Goal: Task Accomplishment & Management: Complete application form

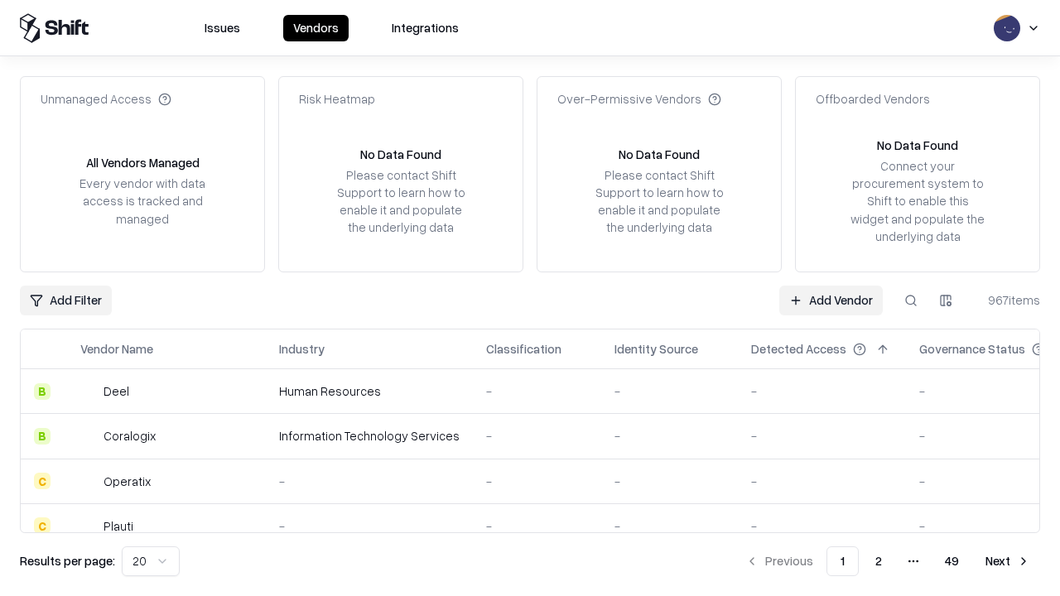
click at [831, 300] on link "Add Vendor" at bounding box center [831, 301] width 104 height 30
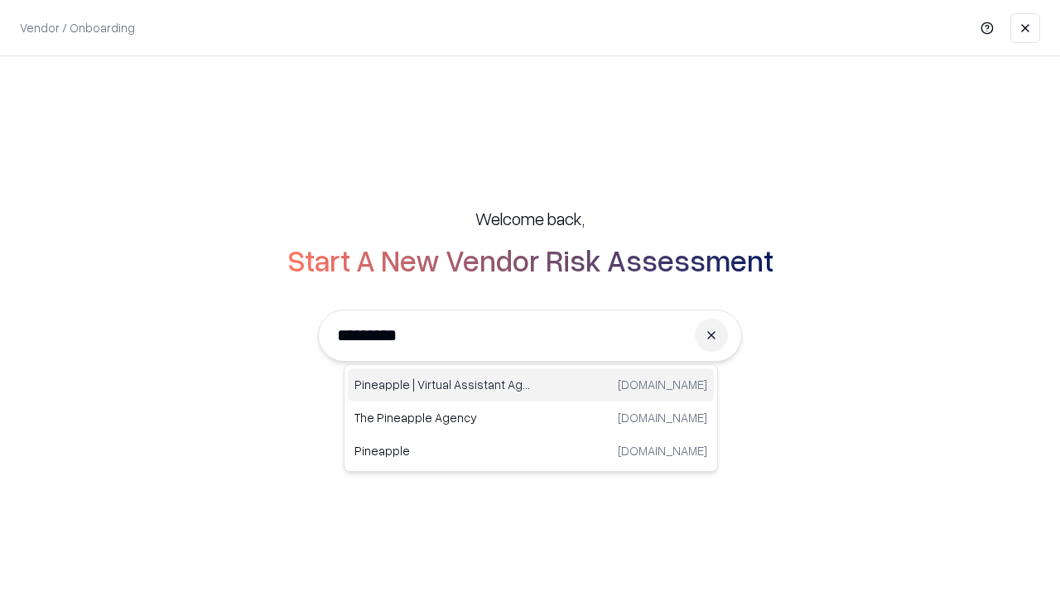
click at [531, 385] on div "Pineapple | Virtual Assistant Agency [DOMAIN_NAME]" at bounding box center [531, 385] width 366 height 33
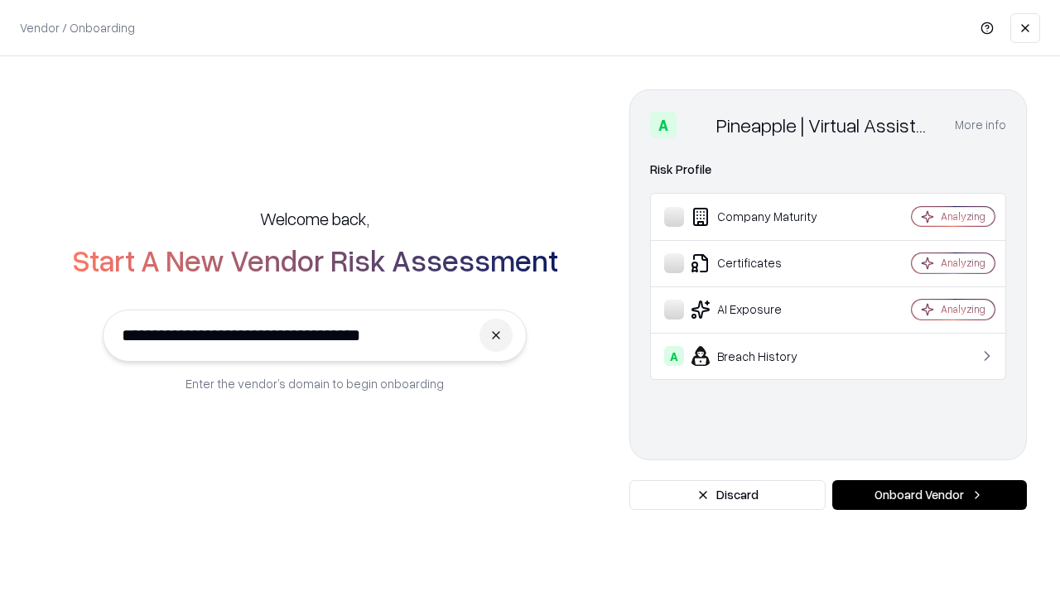
type input "**********"
click at [929, 495] on button "Onboard Vendor" at bounding box center [929, 495] width 195 height 30
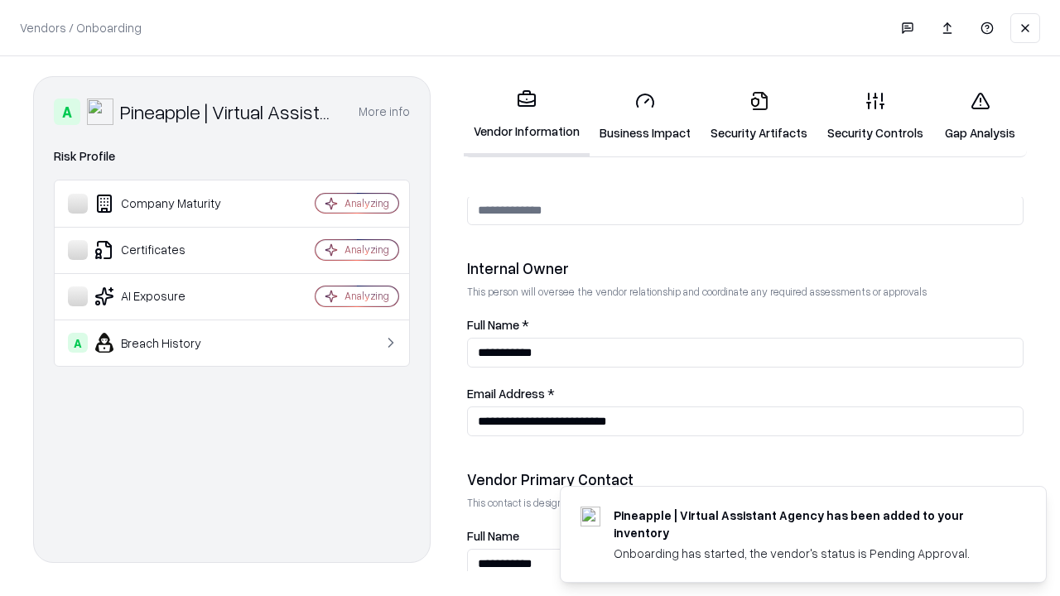
scroll to position [858, 0]
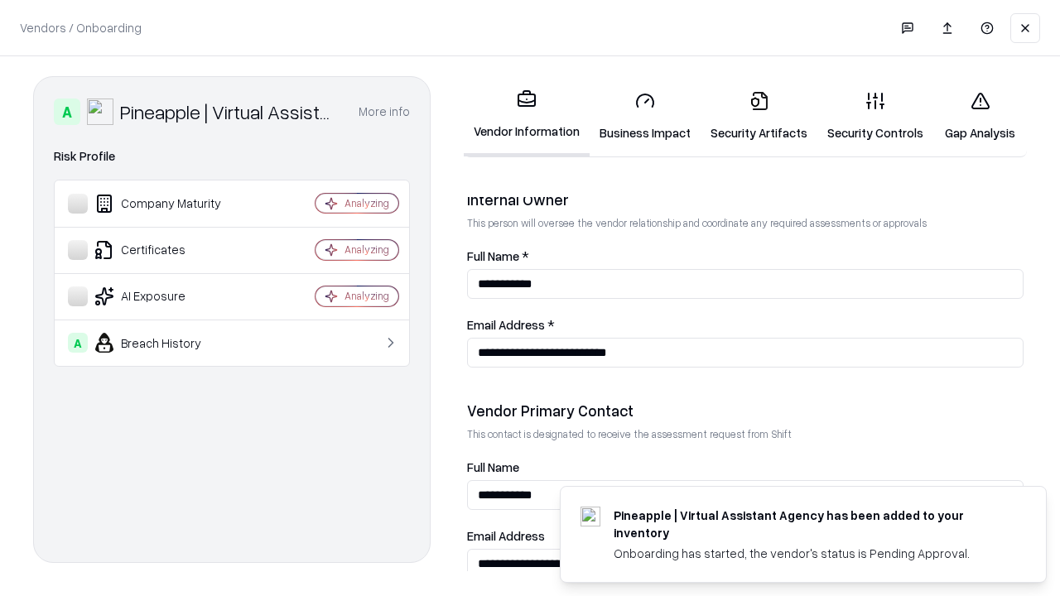
click at [645, 116] on link "Business Impact" at bounding box center [645, 116] width 111 height 77
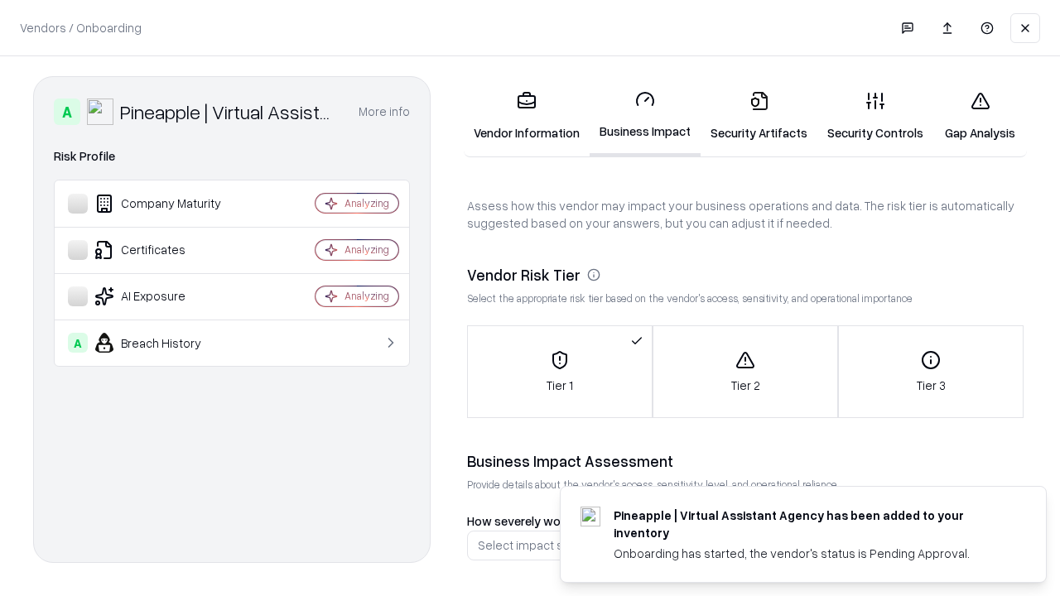
click at [759, 116] on link "Security Artifacts" at bounding box center [759, 116] width 117 height 77
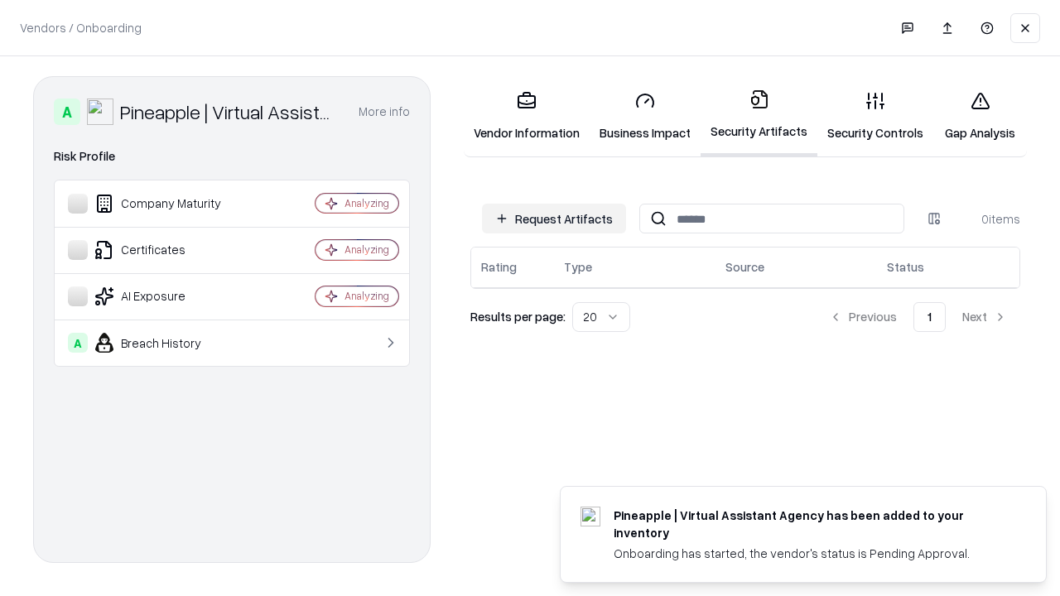
click at [554, 219] on button "Request Artifacts" at bounding box center [554, 219] width 144 height 30
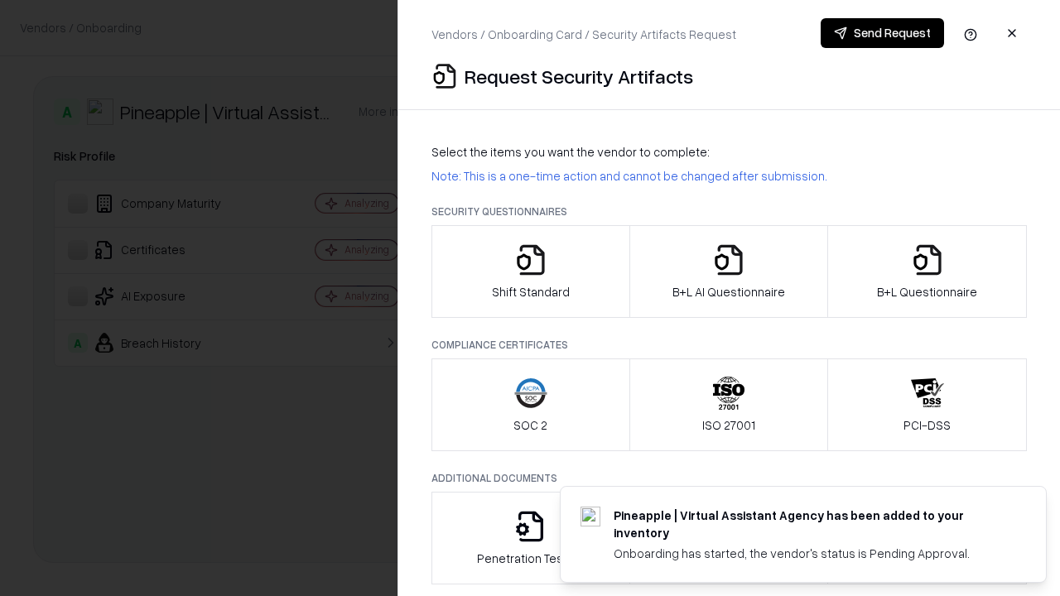
click at [530, 272] on icon "button" at bounding box center [530, 259] width 33 height 33
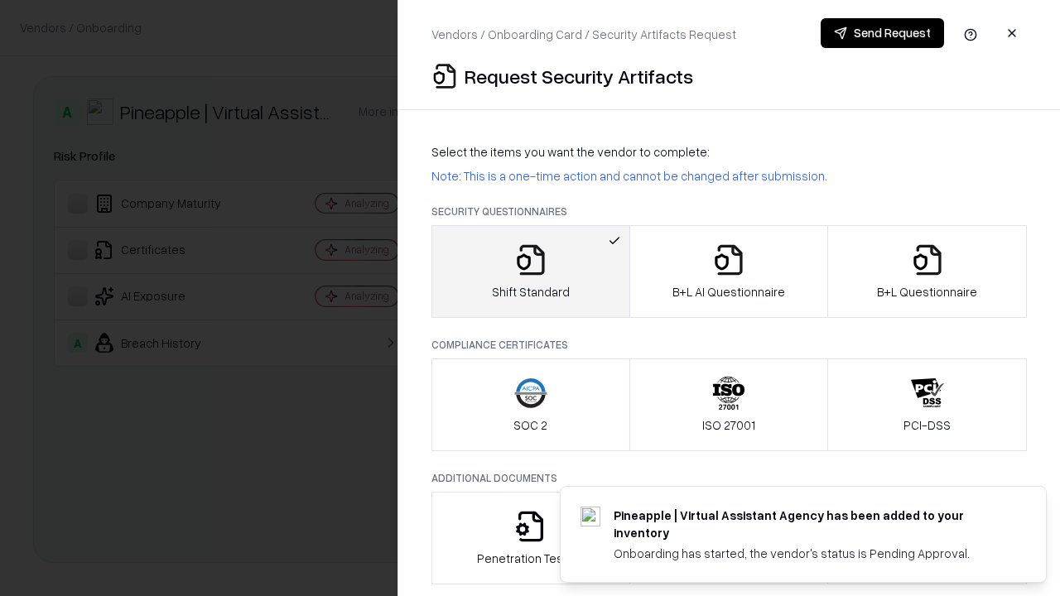
click at [882, 33] on button "Send Request" at bounding box center [882, 33] width 123 height 30
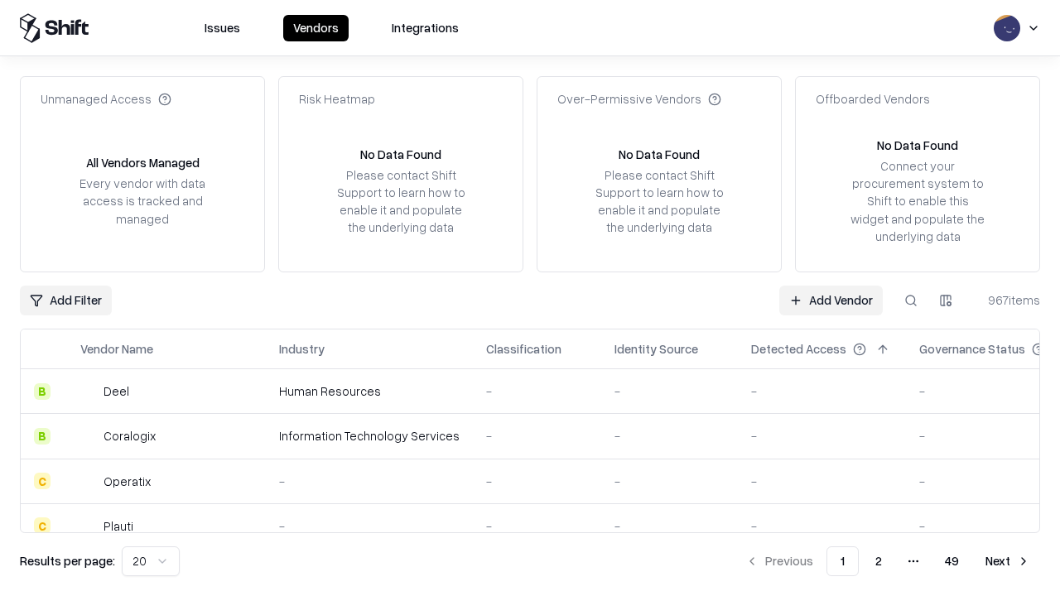
click at [911, 300] on button at bounding box center [911, 301] width 30 height 30
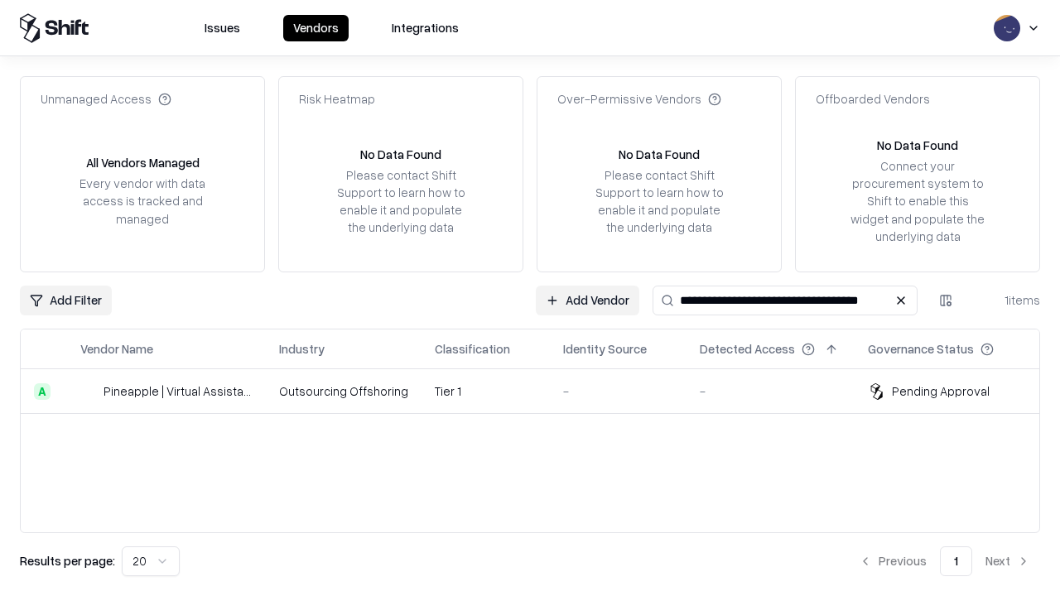
type input "**********"
click at [540, 391] on td "Tier 1" at bounding box center [486, 391] width 128 height 45
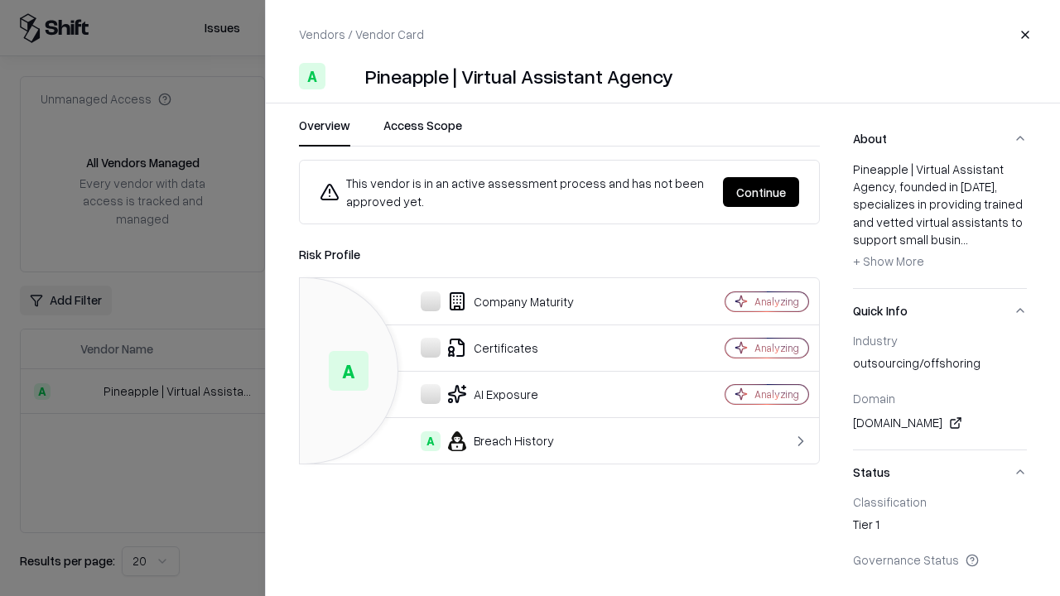
click at [761, 192] on button "Continue" at bounding box center [761, 192] width 76 height 30
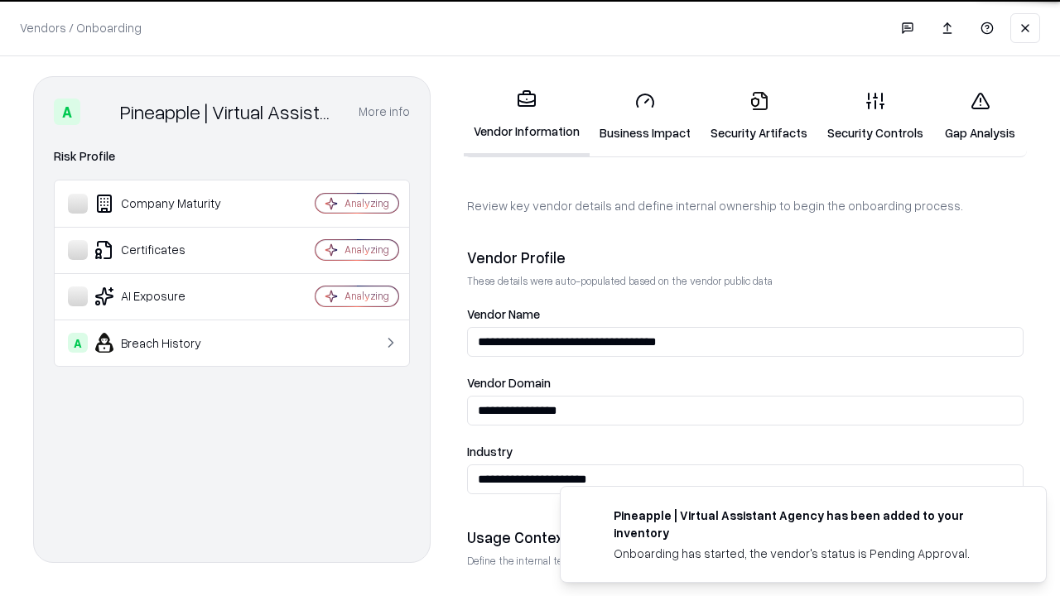
click at [759, 116] on link "Security Artifacts" at bounding box center [759, 116] width 117 height 77
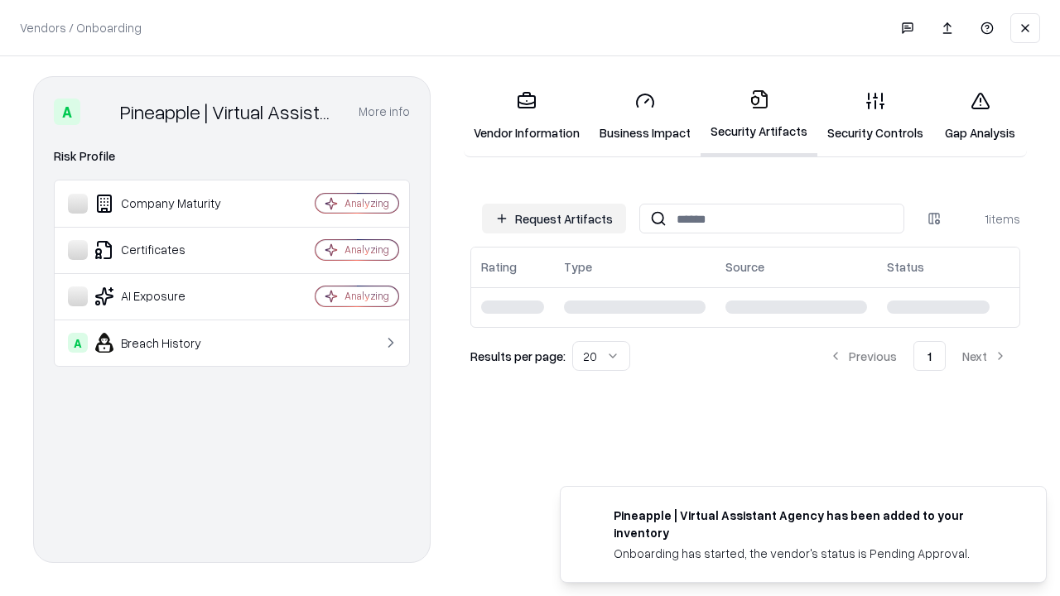
click at [980, 116] on link "Gap Analysis" at bounding box center [980, 116] width 94 height 77
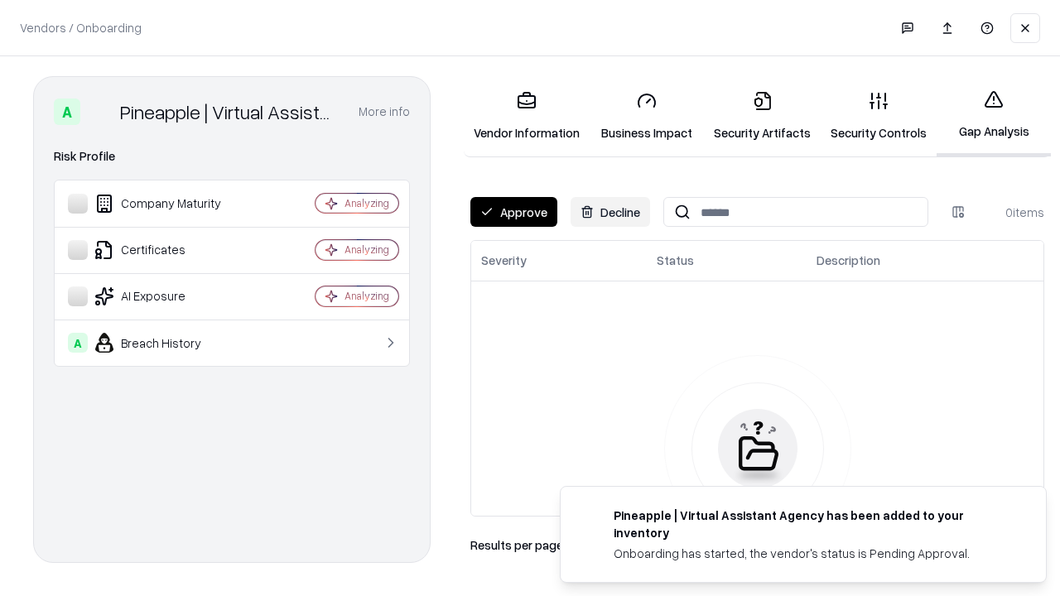
click at [513, 212] on button "Approve" at bounding box center [513, 212] width 87 height 30
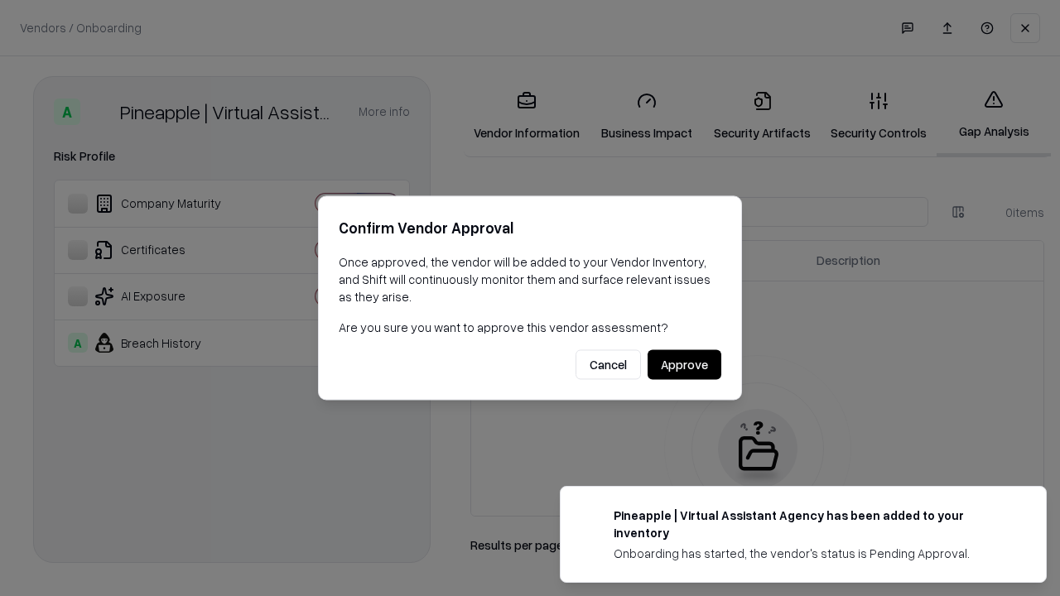
click at [684, 364] on button "Approve" at bounding box center [685, 365] width 74 height 30
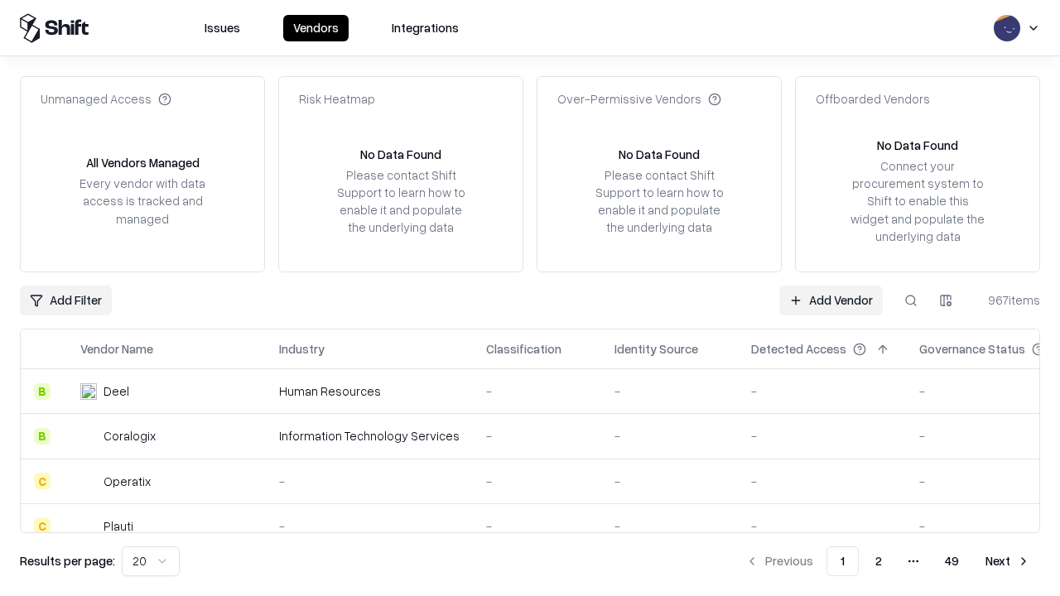
type input "**********"
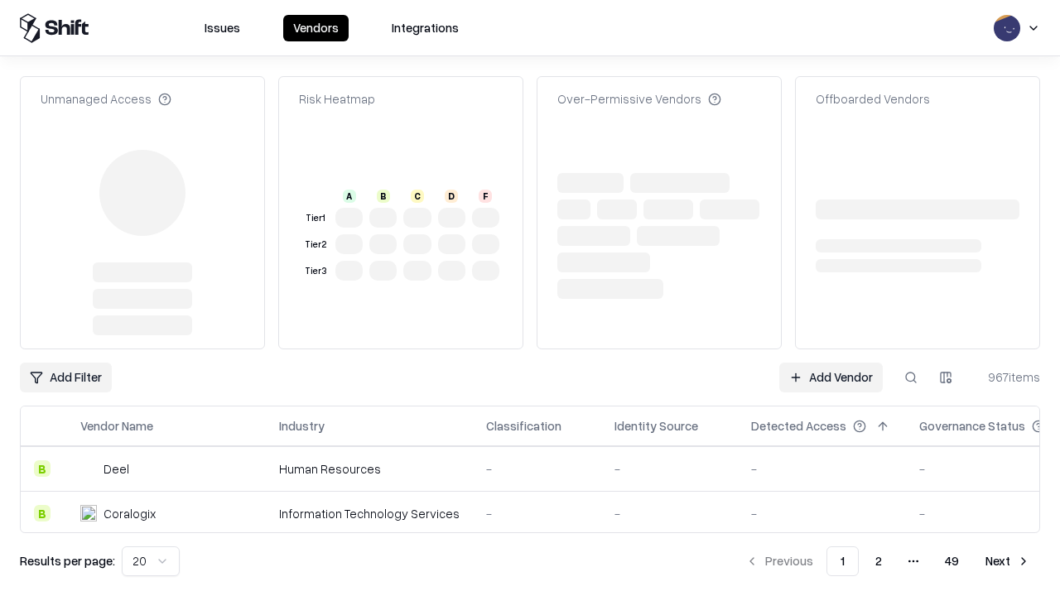
click at [831, 363] on link "Add Vendor" at bounding box center [831, 378] width 104 height 30
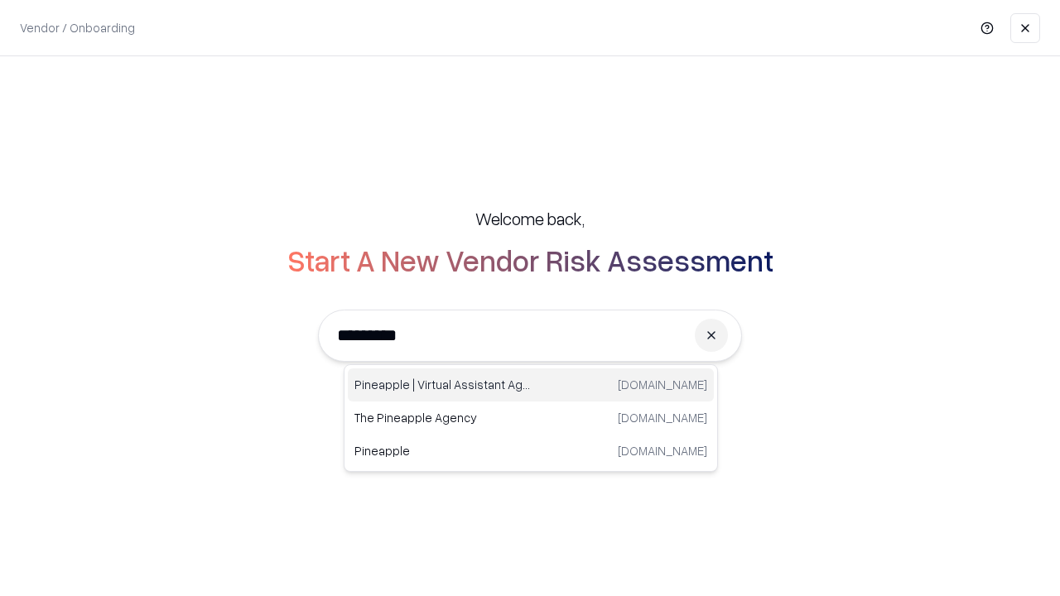
click at [531, 385] on div "Pineapple | Virtual Assistant Agency [DOMAIN_NAME]" at bounding box center [531, 385] width 366 height 33
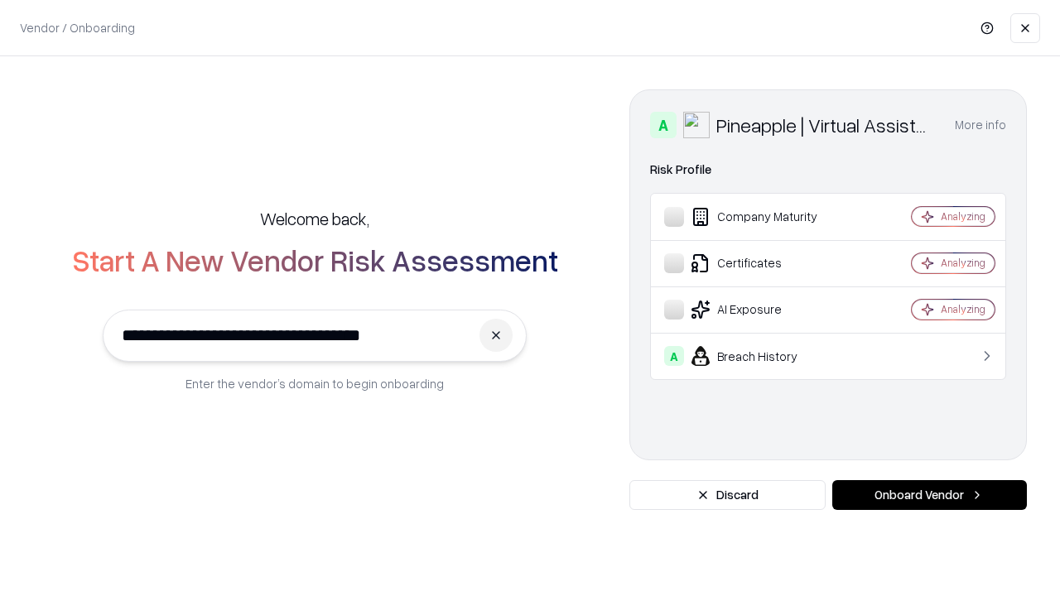
type input "**********"
click at [929, 495] on button "Onboard Vendor" at bounding box center [929, 495] width 195 height 30
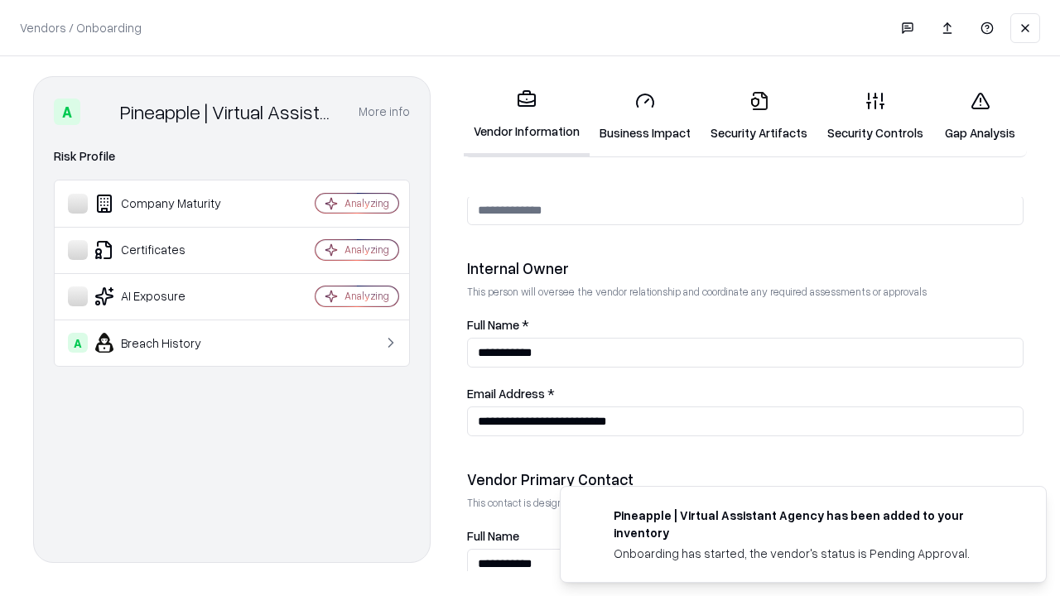
scroll to position [858, 0]
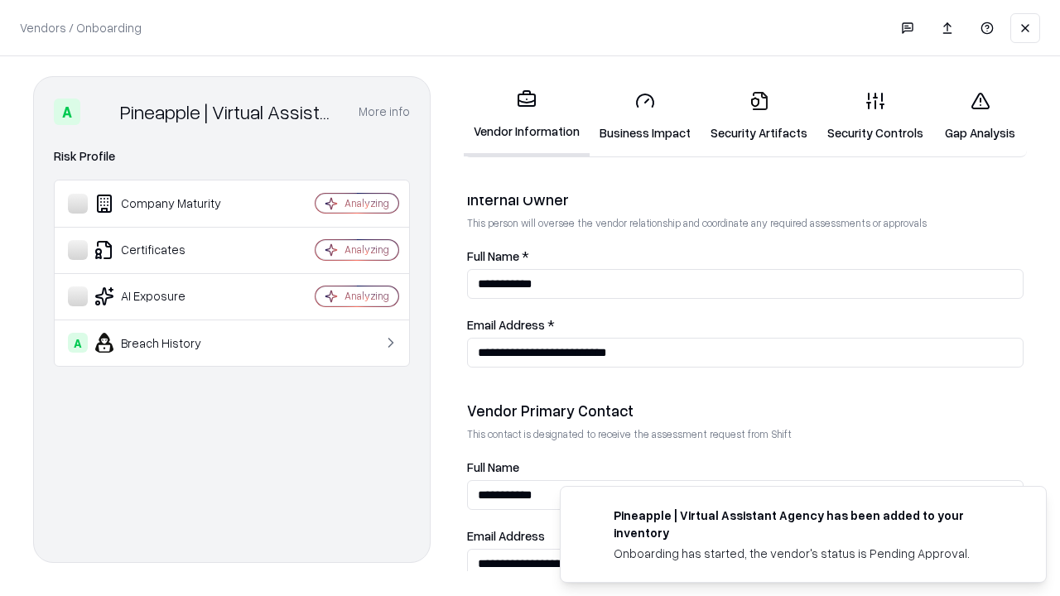
click at [980, 116] on link "Gap Analysis" at bounding box center [980, 116] width 94 height 77
